Goal: Task Accomplishment & Management: Manage account settings

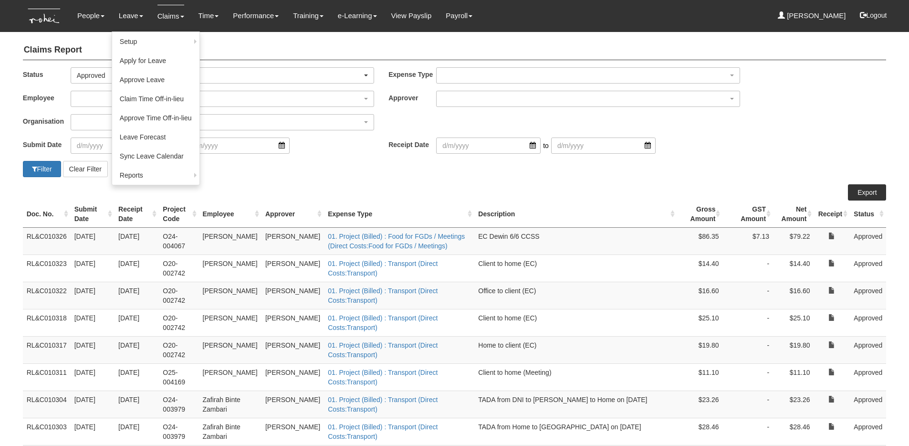
select select "50"
click at [139, 65] on link "Apply for Leave" at bounding box center [155, 61] width 87 height 19
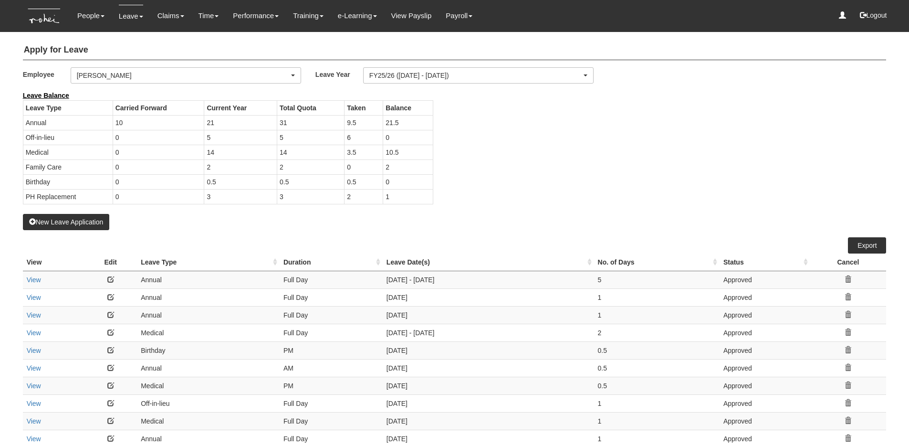
select select "50"
click at [237, 79] on div "[PERSON_NAME]" at bounding box center [183, 76] width 212 height 10
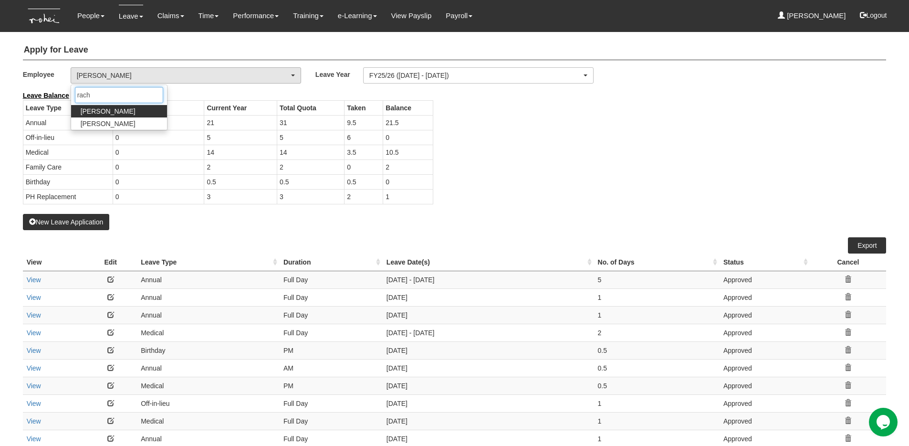
type input "rach"
click at [119, 110] on link "[PERSON_NAME]" at bounding box center [119, 111] width 96 height 12
select select "b8e418c5-4215-4e95-9dcc-22ebf7c6c43a"
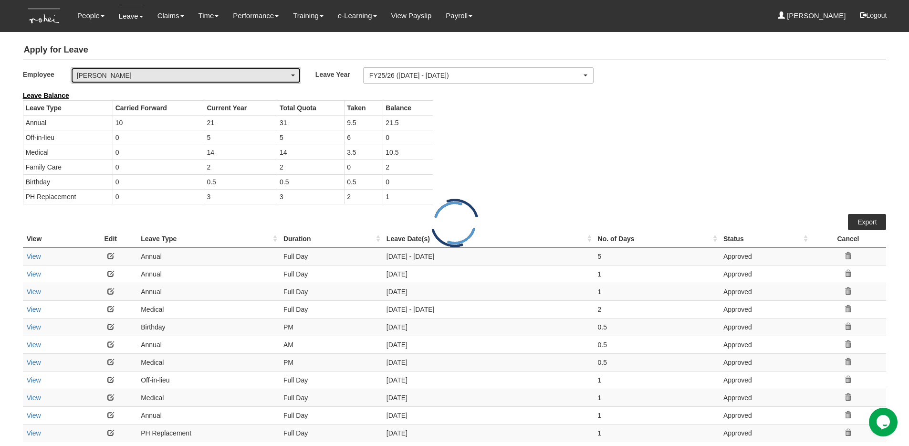
select select "50"
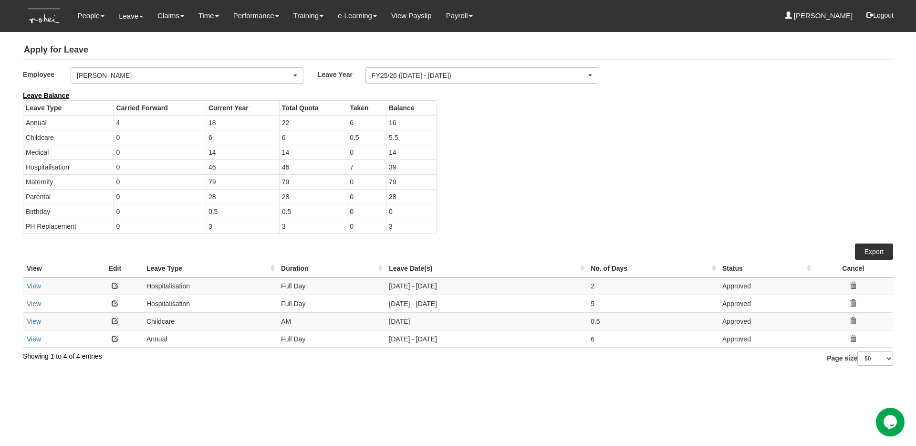
drag, startPoint x: 388, startPoint y: 302, endPoint x: 479, endPoint y: 300, distance: 91.2
click at [479, 300] on td "[DATE] - [DATE]" at bounding box center [486, 304] width 202 height 18
copy td "[DATE] - [DATE]"
click at [33, 284] on link "View" at bounding box center [34, 286] width 14 height 8
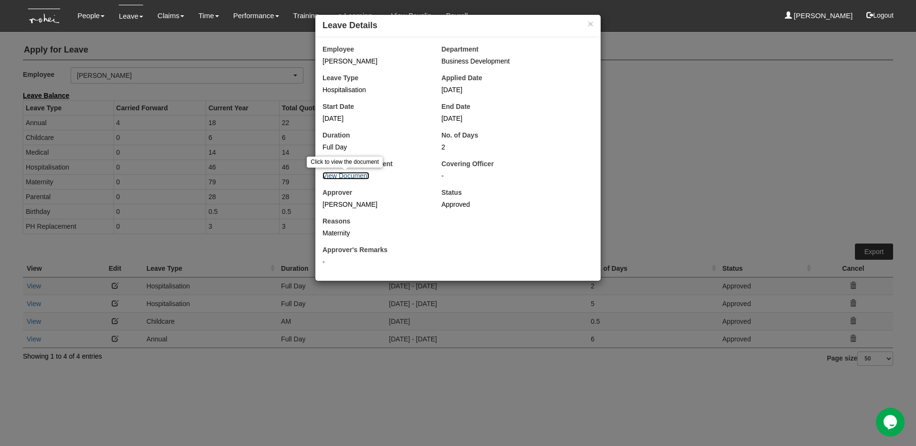
click at [349, 174] on link "View Document" at bounding box center [346, 176] width 47 height 8
click at [590, 24] on button "×" at bounding box center [591, 24] width 6 height 10
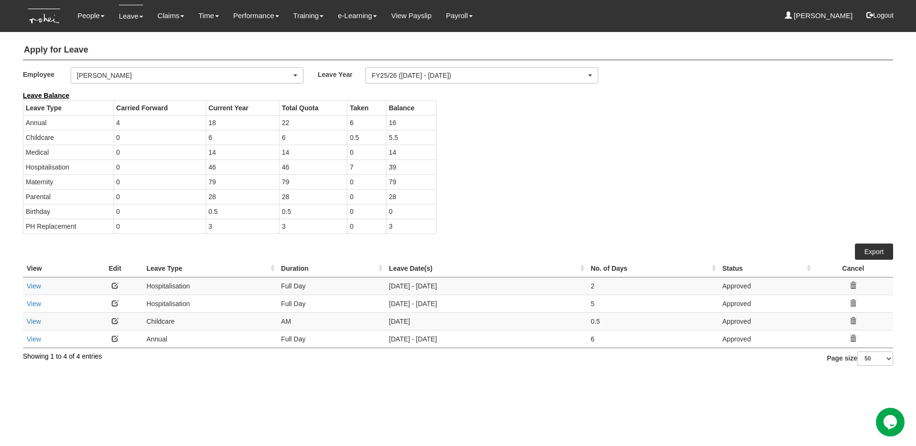
click at [445, 295] on td "[DATE] - [DATE]" at bounding box center [486, 304] width 202 height 18
drag, startPoint x: 457, startPoint y: 287, endPoint x: 382, endPoint y: 285, distance: 75.0
click at [382, 285] on tr "View Hospitalisation Full Day [DATE] - [DATE] 2 Approved" at bounding box center [458, 286] width 871 height 18
copy tr "[DATE] - [DATE]"
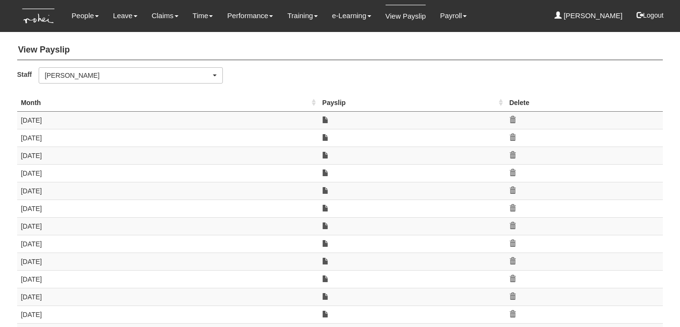
select select "f746e1e2-913e-4331-b3e8-c228b826df42"
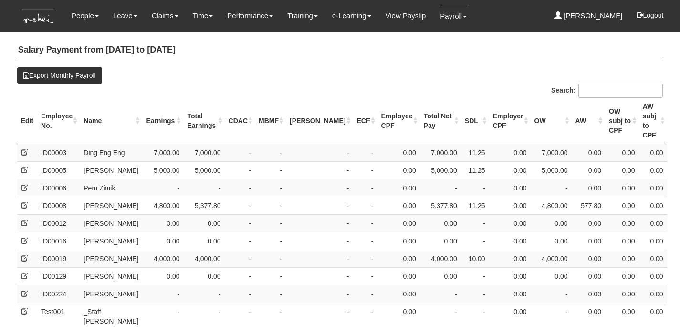
select select "50"
